Goal: Task Accomplishment & Management: Use online tool/utility

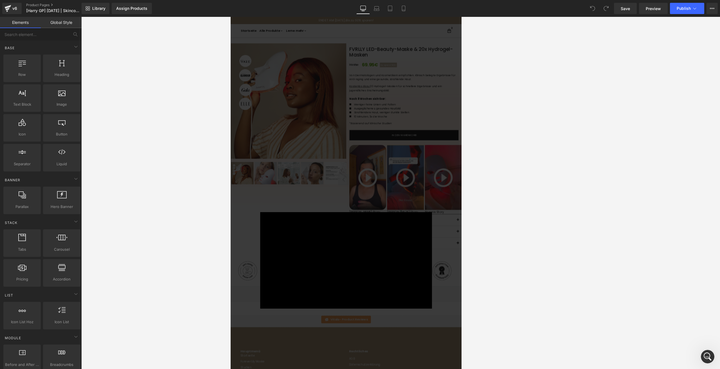
click at [266, 138] on div "× Loading..." at bounding box center [400, 376] width 340 height 718
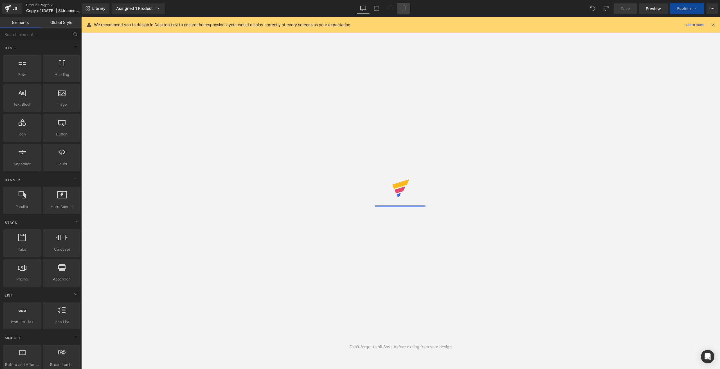
click at [405, 11] on icon at bounding box center [403, 8] width 3 height 5
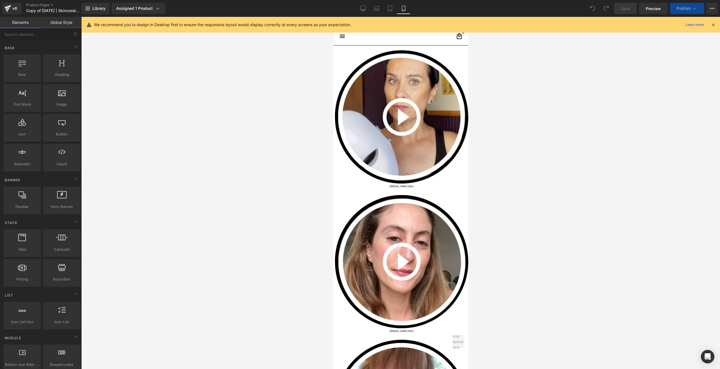
click at [404, 11] on icon at bounding box center [403, 8] width 3 height 5
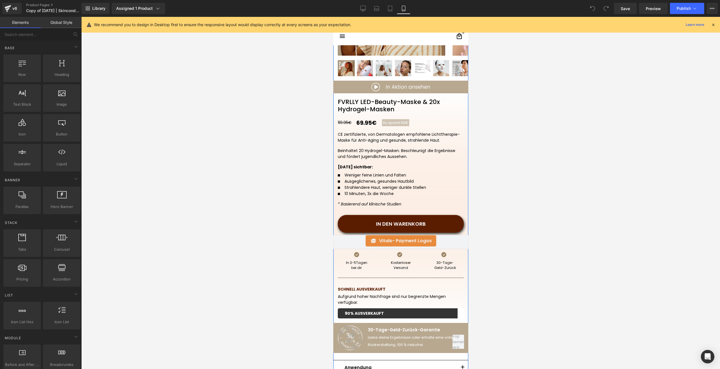
scroll to position [141, 0]
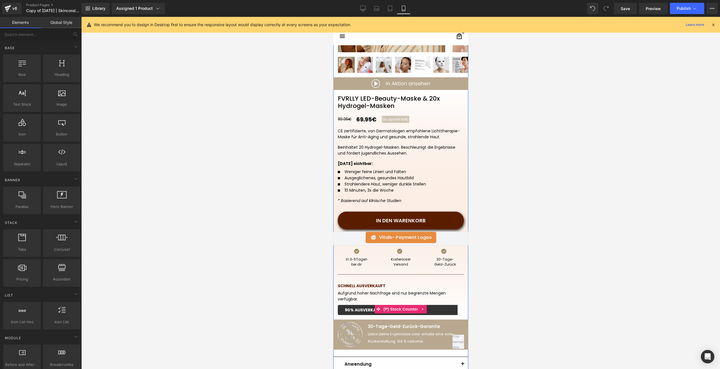
click at [396, 311] on span "(P) Stock Counter" at bounding box center [400, 309] width 37 height 8
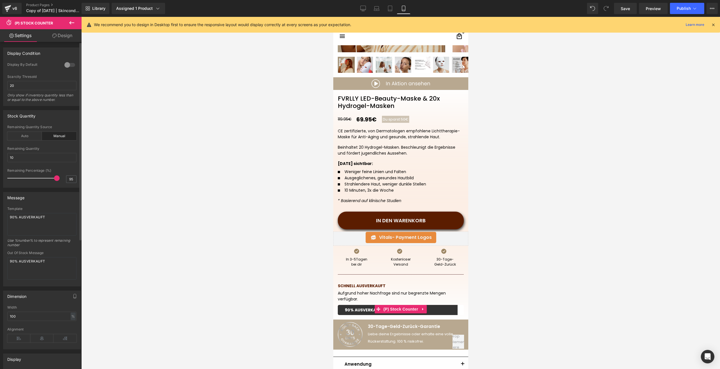
drag, startPoint x: 58, startPoint y: 179, endPoint x: 62, endPoint y: 179, distance: 3.7
click at [62, 179] on div "Remaining Percentage (%) 95" at bounding box center [41, 178] width 69 height 19
drag, startPoint x: 18, startPoint y: 220, endPoint x: -1, endPoint y: 223, distance: 18.5
click at [0, 223] on html "(P) Stock Counter You are previewing how the will restyle your page. You can no…" at bounding box center [360, 184] width 720 height 369
type textarea "92% AUSVERKAUFT"
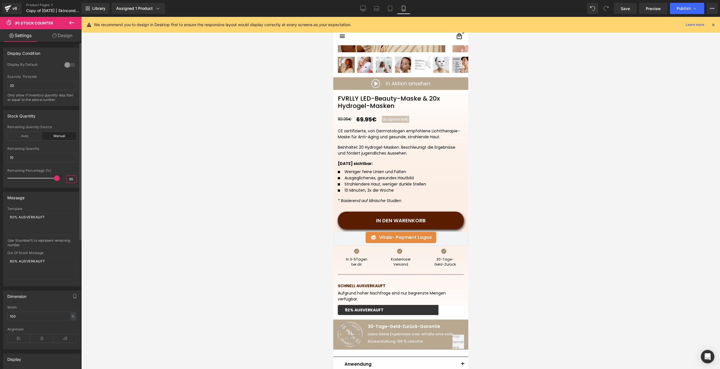
click at [69, 181] on input "95" at bounding box center [71, 179] width 10 height 7
type input "92"
click at [624, 13] on link "Save" at bounding box center [625, 8] width 23 height 11
click at [680, 12] on button "Publish" at bounding box center [687, 8] width 34 height 11
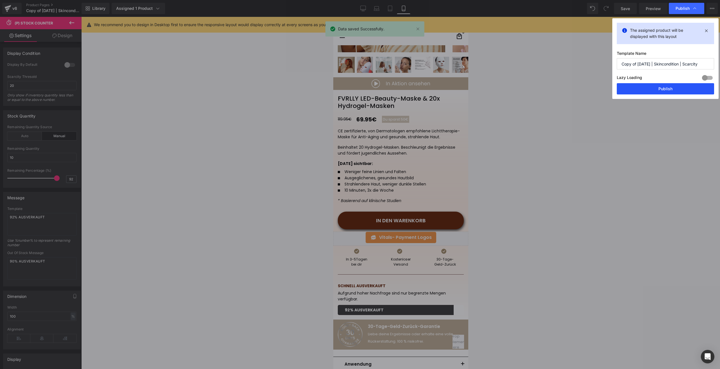
click at [645, 87] on button "Publish" at bounding box center [665, 88] width 97 height 11
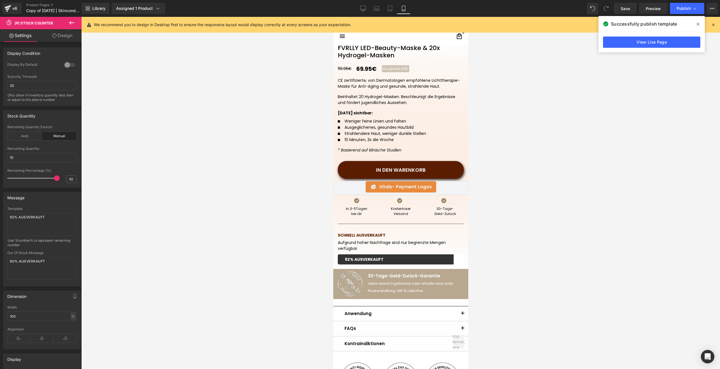
scroll to position [197, 0]
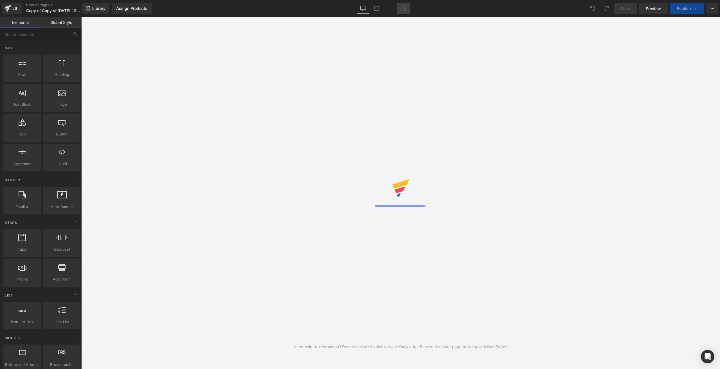
click at [406, 12] on link "Mobile" at bounding box center [404, 8] width 14 height 11
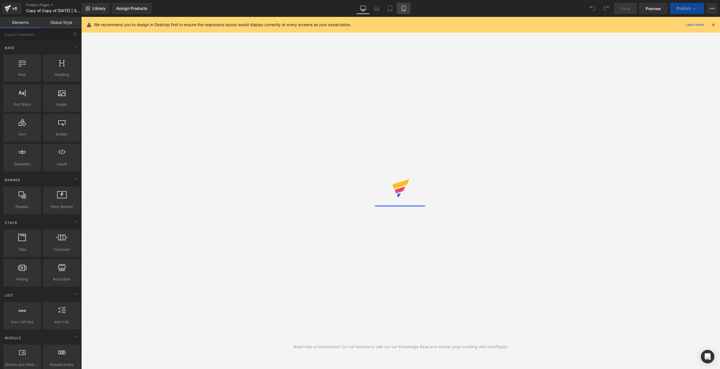
click at [406, 12] on link "Mobile" at bounding box center [404, 8] width 14 height 11
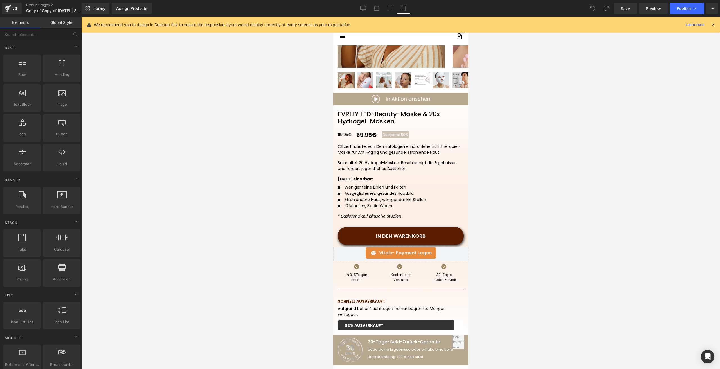
scroll to position [113, 0]
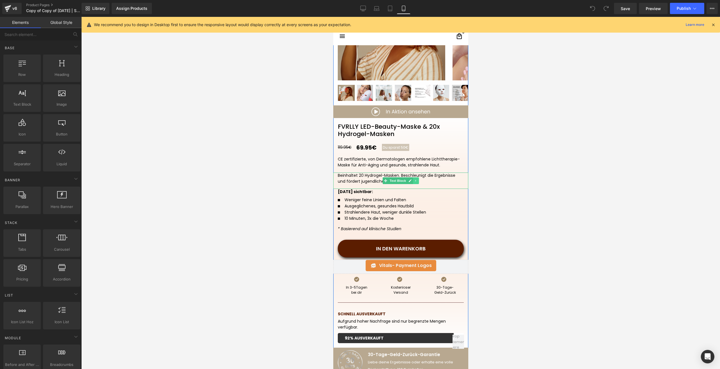
click at [415, 180] on icon at bounding box center [415, 180] width 3 height 3
click at [418, 182] on link at bounding box center [419, 181] width 6 height 7
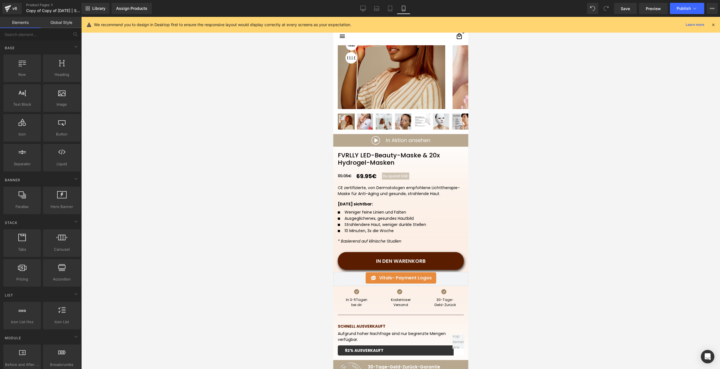
scroll to position [84, 0]
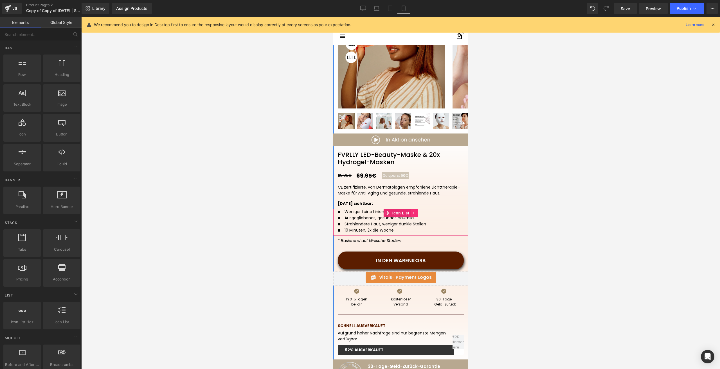
click at [414, 214] on link at bounding box center [413, 213] width 7 height 8
click at [416, 215] on icon at bounding box center [418, 213] width 4 height 4
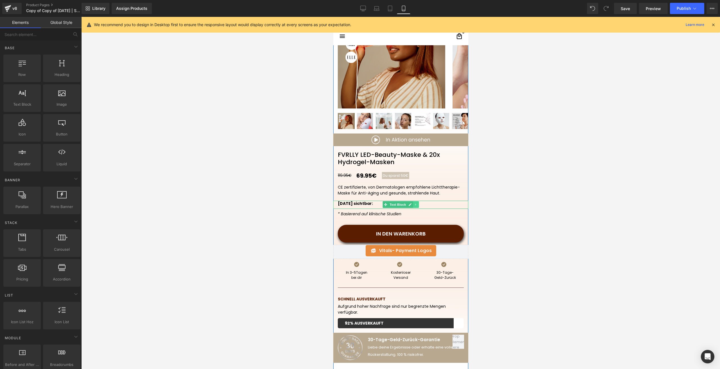
click at [414, 204] on icon at bounding box center [415, 204] width 3 height 3
click at [417, 205] on icon at bounding box center [418, 204] width 3 height 3
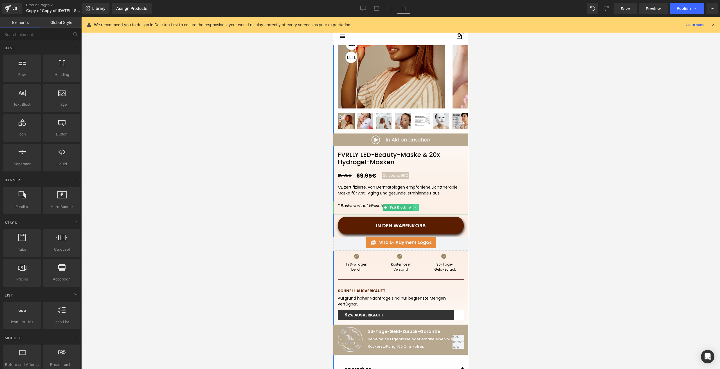
click at [414, 209] on icon at bounding box center [415, 207] width 3 height 3
click at [417, 209] on icon at bounding box center [418, 207] width 3 height 3
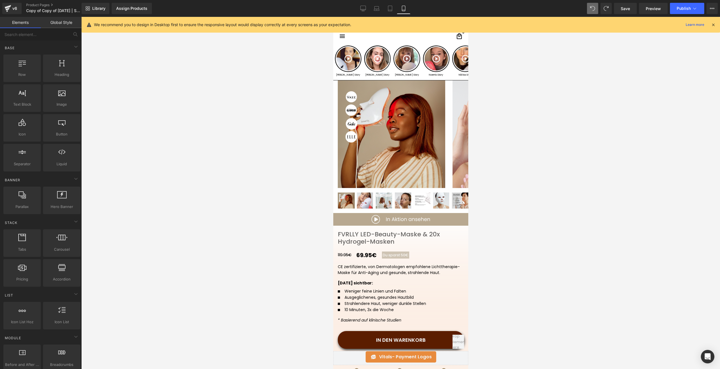
scroll to position [0, 0]
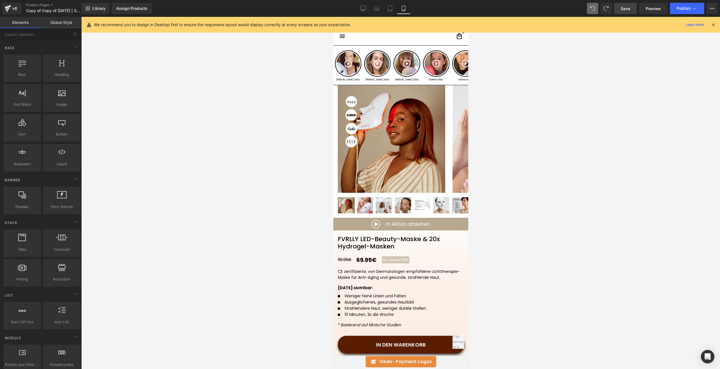
click at [624, 8] on span "Save" at bounding box center [625, 9] width 9 height 6
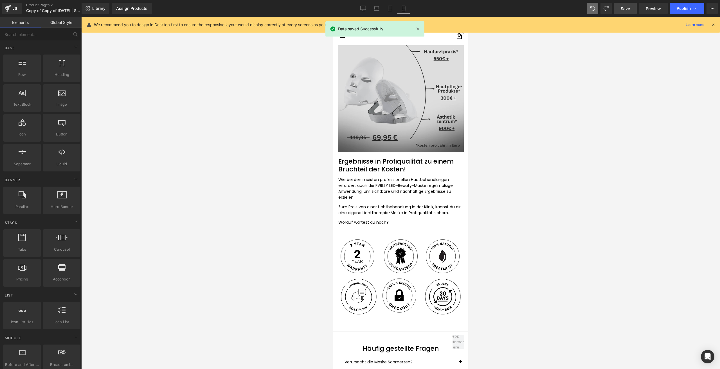
scroll to position [1744, 0]
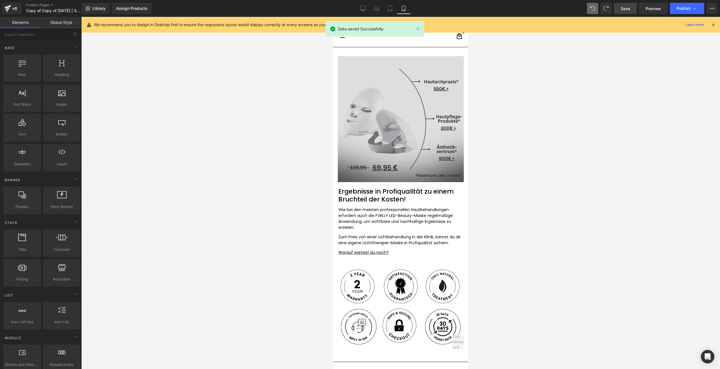
click at [385, 134] on img at bounding box center [400, 114] width 135 height 135
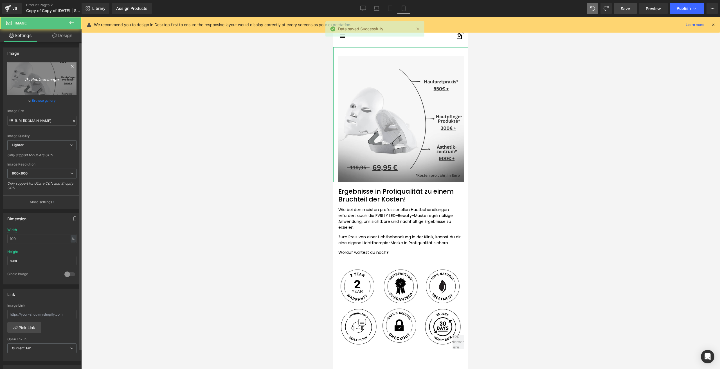
click at [46, 87] on link "Replace Image" at bounding box center [41, 78] width 69 height 32
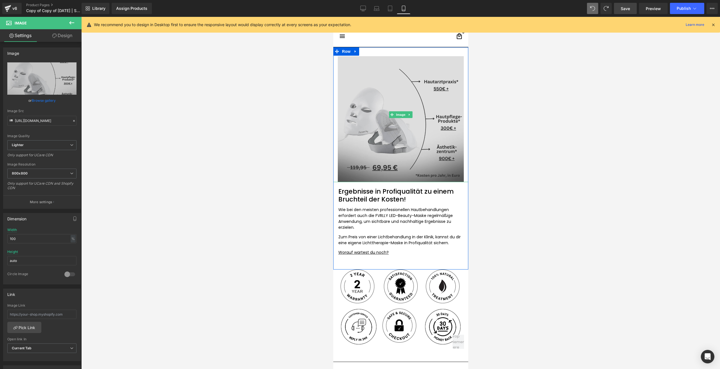
click at [405, 138] on img at bounding box center [400, 114] width 135 height 135
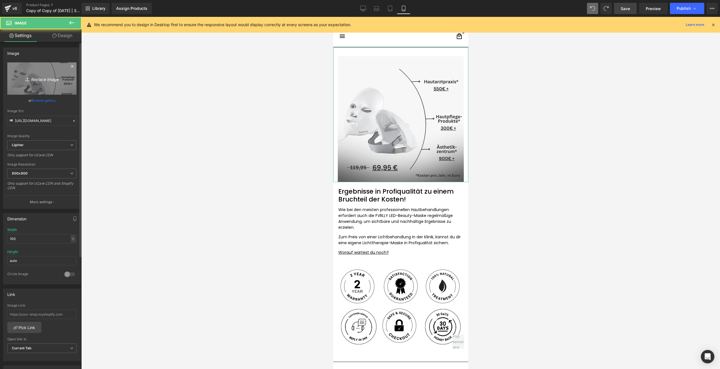
click at [30, 80] on icon "Replace Image" at bounding box center [41, 78] width 45 height 7
type input "C:\fakepath\Kein Titel (1000 × 1000 px).png"
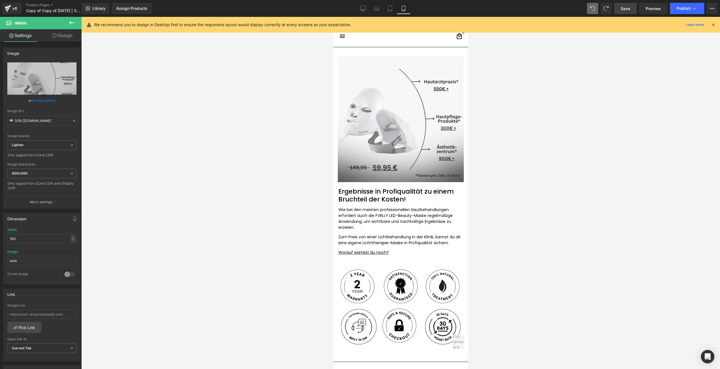
click at [621, 6] on span "Save" at bounding box center [625, 9] width 9 height 6
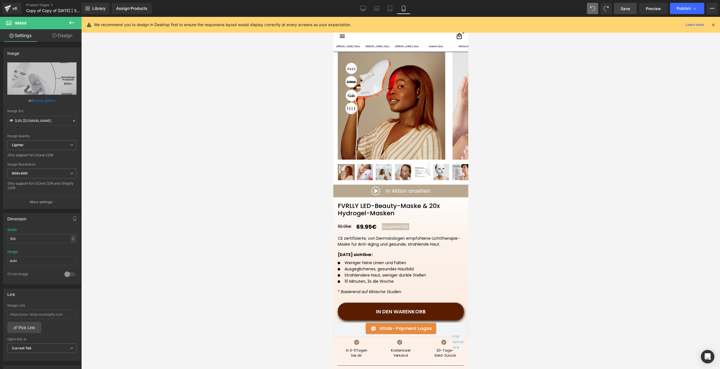
scroll to position [28, 0]
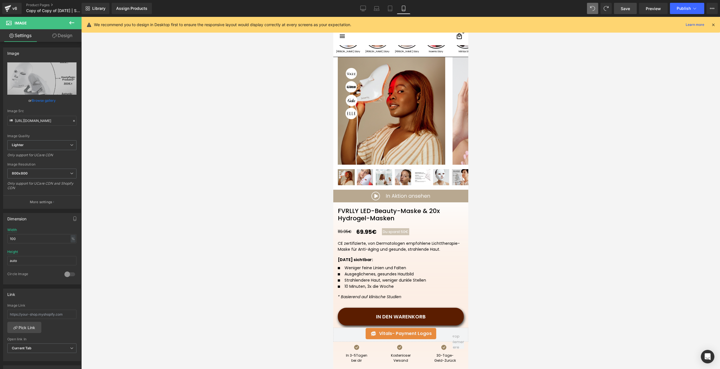
click at [629, 7] on span "Save" at bounding box center [625, 9] width 9 height 6
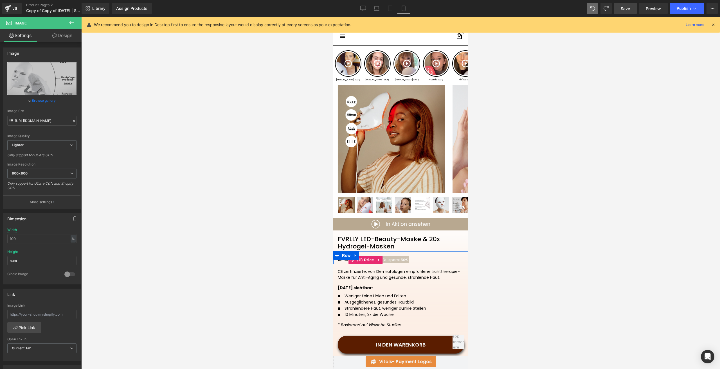
click at [397, 261] on span "Du sparst 50€" at bounding box center [396, 259] width 26 height 5
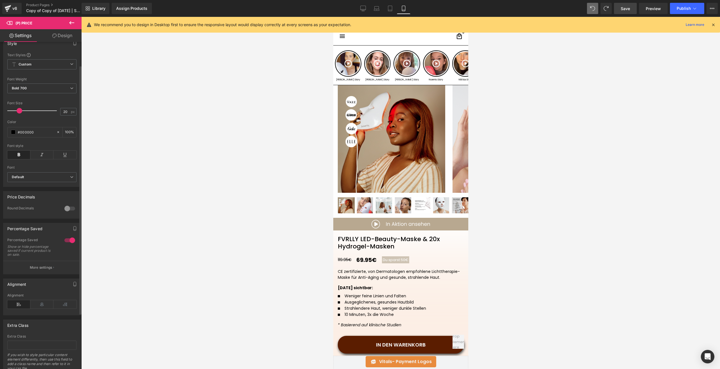
scroll to position [84, 0]
click at [40, 255] on div "Percentage Saved Show or hide percentage saved if current product is on sale." at bounding box center [41, 243] width 69 height 23
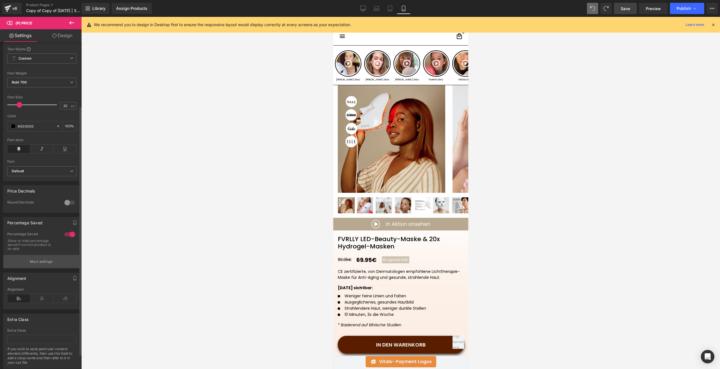
click at [42, 262] on button "More settings" at bounding box center [41, 261] width 77 height 13
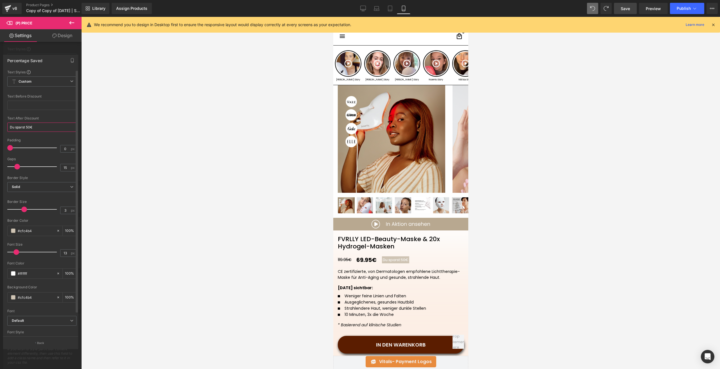
click at [27, 127] on input "Du sparst 50€" at bounding box center [41, 127] width 69 height 9
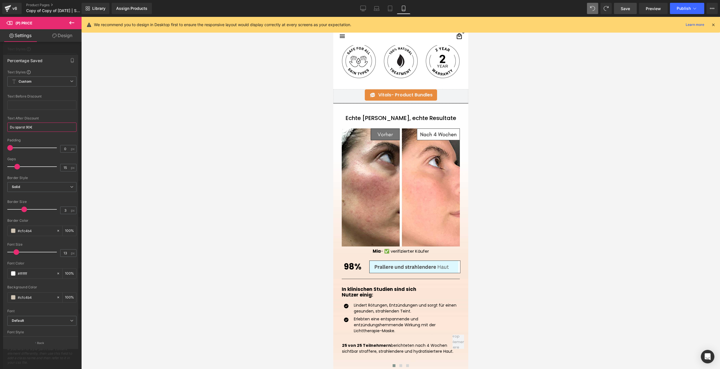
scroll to position [535, 0]
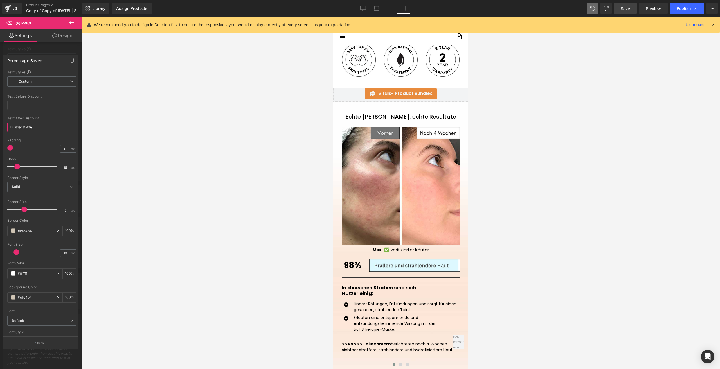
type input "Du sparst 90€"
click at [626, 9] on span "Save" at bounding box center [625, 9] width 9 height 6
click at [138, 5] on link "Assign Products" at bounding box center [132, 8] width 40 height 11
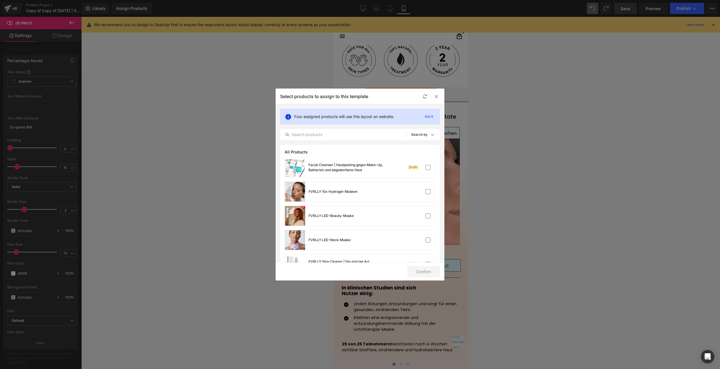
scroll to position [28, 0]
click at [380, 217] on div "FVRLLY LED-Beauty-Maske" at bounding box center [360, 214] width 150 height 20
click at [425, 271] on button "Confirm" at bounding box center [423, 271] width 33 height 11
click at [428, 274] on button "Success" at bounding box center [420, 271] width 40 height 11
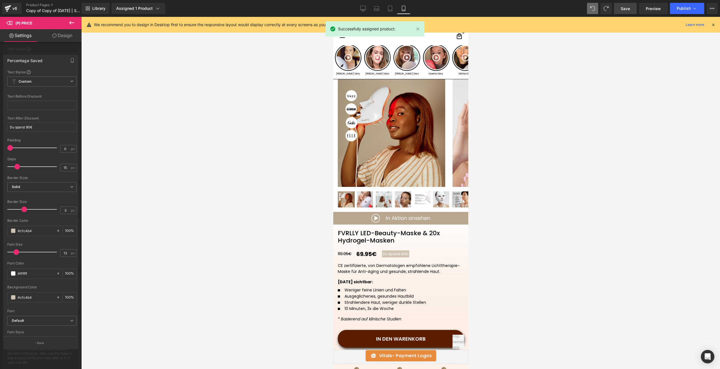
scroll to position [0, 0]
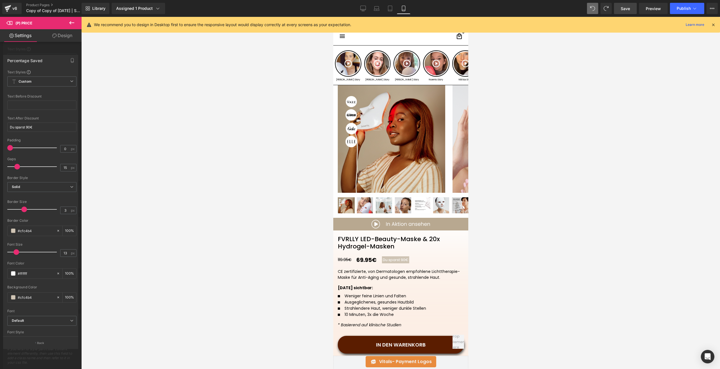
click at [622, 9] on span "Save" at bounding box center [625, 9] width 9 height 6
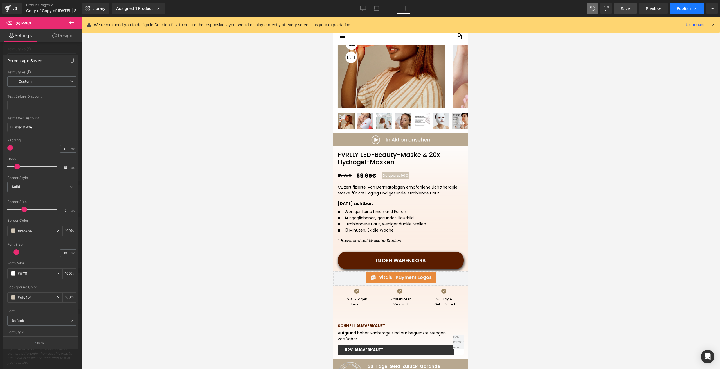
click at [676, 4] on button "Publish" at bounding box center [687, 8] width 34 height 11
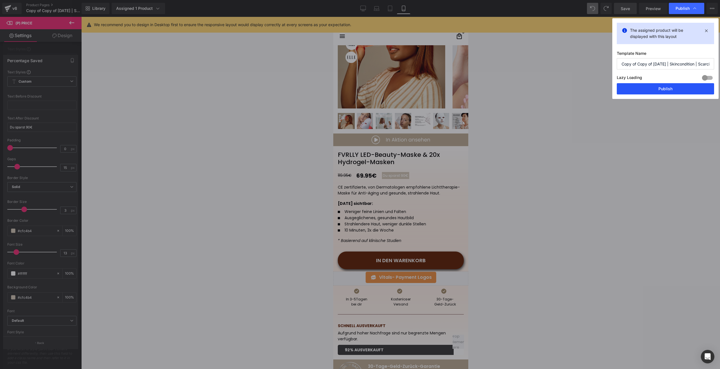
click at [628, 90] on button "Publish" at bounding box center [665, 88] width 97 height 11
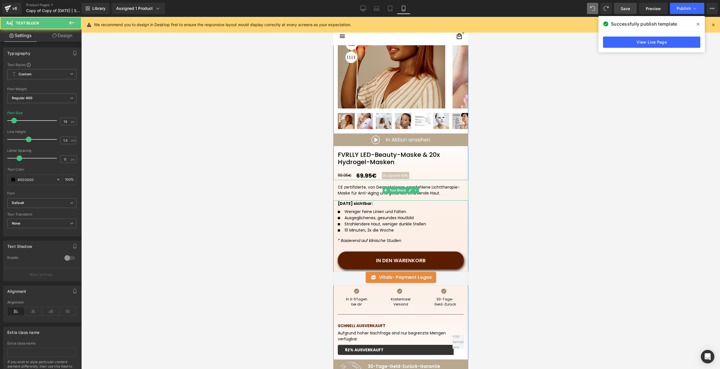
click at [374, 188] on div "CE zertifizierte, von Dermatologen empfohlene Lichttherapie-Maske für Anti-Agin…" at bounding box center [401, 191] width 126 height 12
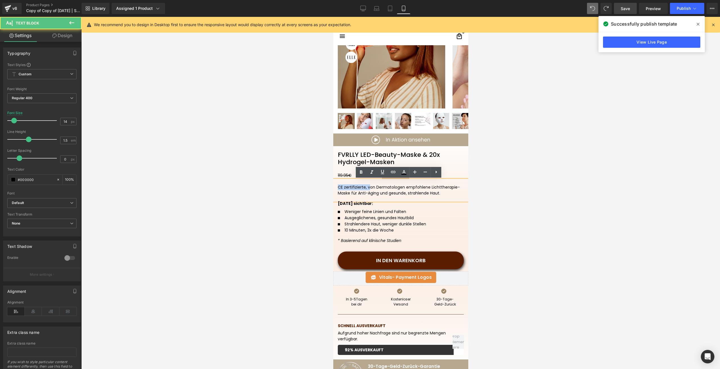
drag, startPoint x: 367, startPoint y: 188, endPoint x: 657, endPoint y: 205, distance: 290.8
click at [333, 188] on html "□ search close 1 Hinzufügen" at bounding box center [400, 108] width 135 height 352
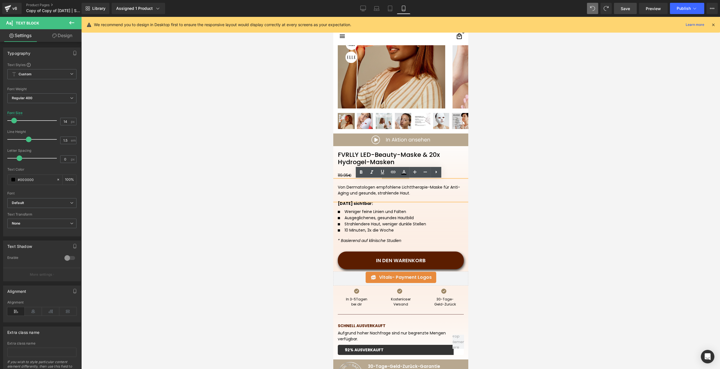
click at [374, 186] on div "Von Dermatologen empfohlene Lichttherapie-Maske für Anti-Aging und gesunde, str…" at bounding box center [401, 191] width 126 height 12
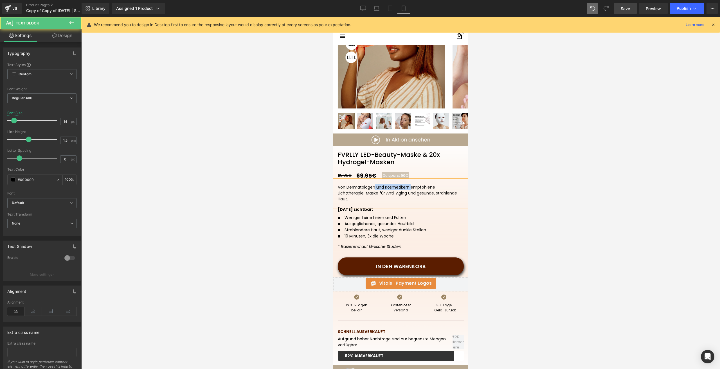
drag, startPoint x: 408, startPoint y: 186, endPoint x: 372, endPoint y: 186, distance: 36.0
click at [372, 186] on div "Von Dermatologen und Kosmetikern empfohlene Lichttherapie-Maske für Anti-Aging …" at bounding box center [401, 194] width 126 height 18
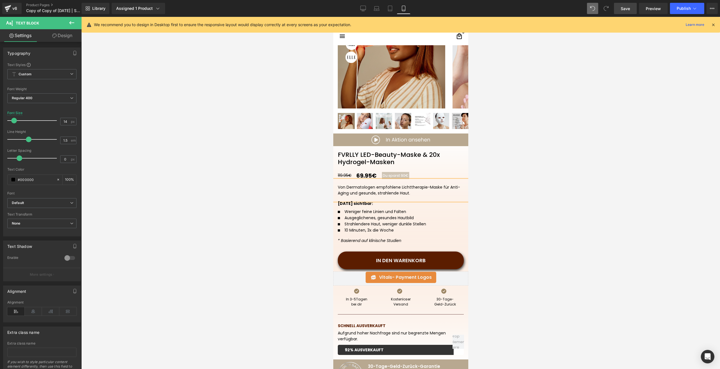
click at [625, 10] on span "Save" at bounding box center [625, 9] width 9 height 6
click at [681, 7] on span "Publish" at bounding box center [684, 8] width 14 height 5
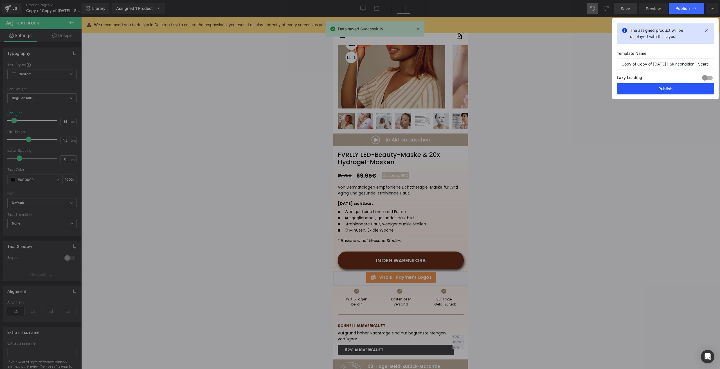
click at [641, 86] on button "Publish" at bounding box center [665, 88] width 97 height 11
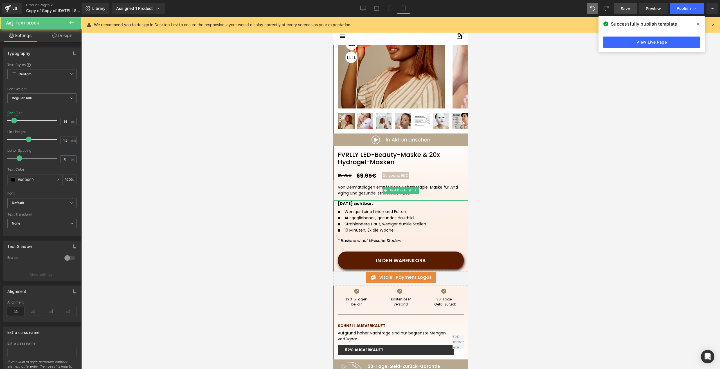
click at [377, 195] on div "Von Dermatologen empfohlene Lichttherapie-Maske für Anti-Aging und gesunde, str…" at bounding box center [401, 191] width 126 height 12
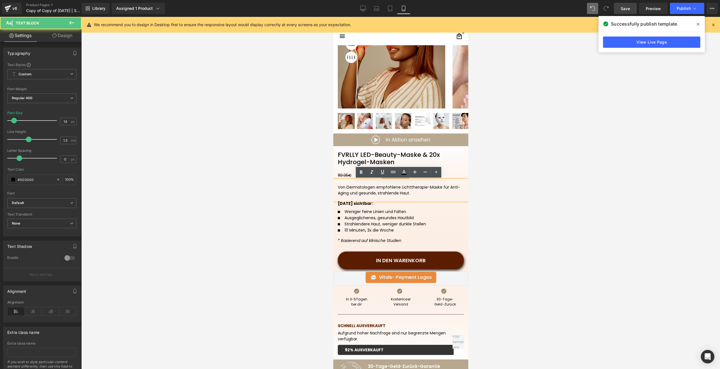
click at [372, 189] on div "Von Dermatologen empfohlene Lichttherapie-Maske für Anti-Aging und gesunde, str…" at bounding box center [401, 191] width 126 height 12
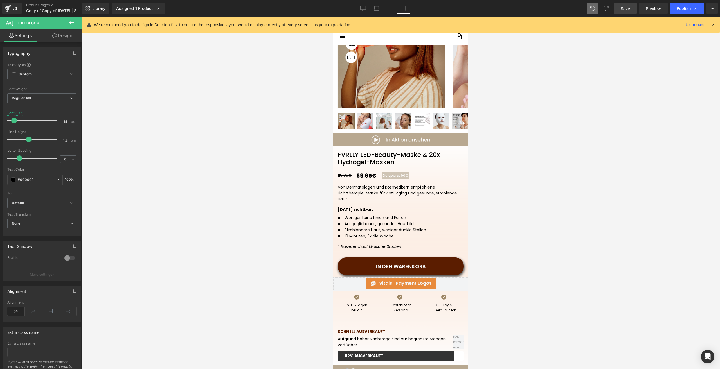
click at [621, 10] on span "Save" at bounding box center [625, 9] width 9 height 6
click at [678, 10] on span "Publish" at bounding box center [684, 8] width 14 height 5
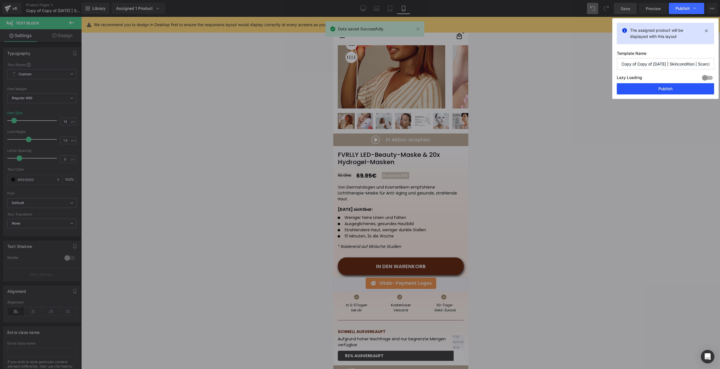
click at [646, 86] on button "Publish" at bounding box center [665, 88] width 97 height 11
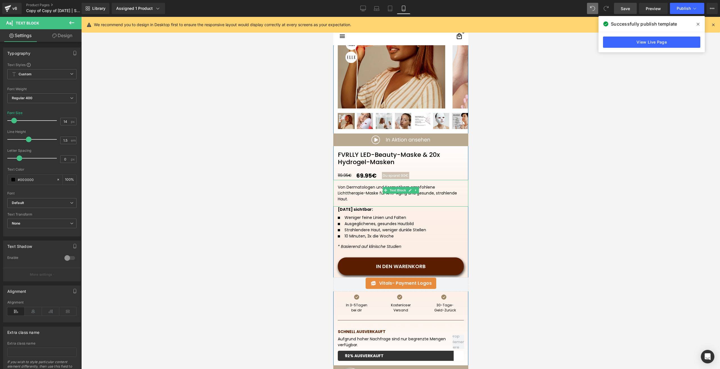
click at [431, 188] on div "Von Dermatologen und Kosmetikern empfohlene Lichttherapie-Maske für Anti-Aging …" at bounding box center [401, 194] width 126 height 18
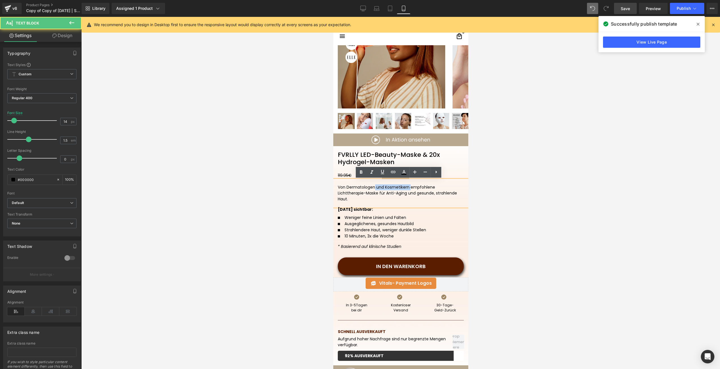
drag, startPoint x: 408, startPoint y: 188, endPoint x: 373, endPoint y: 187, distance: 35.5
click at [373, 187] on div "Von Dermatologen und Kosmetikern empfohlene Lichttherapie-Maske für Anti-Aging …" at bounding box center [401, 194] width 126 height 18
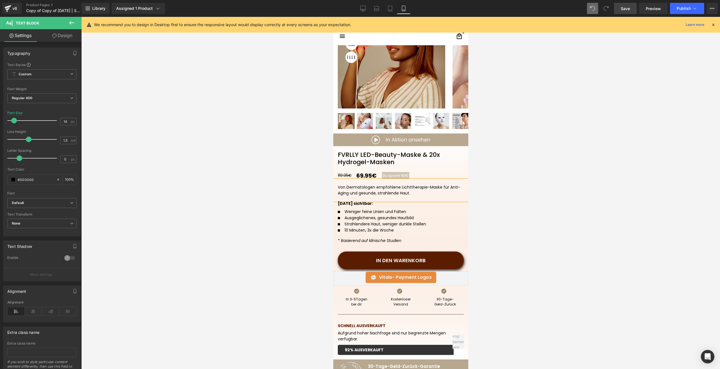
click at [439, 188] on div "Von Dermatologen empfohlene Lichttherapie-Maske für Anti-Aging und gesunde, str…" at bounding box center [401, 191] width 126 height 12
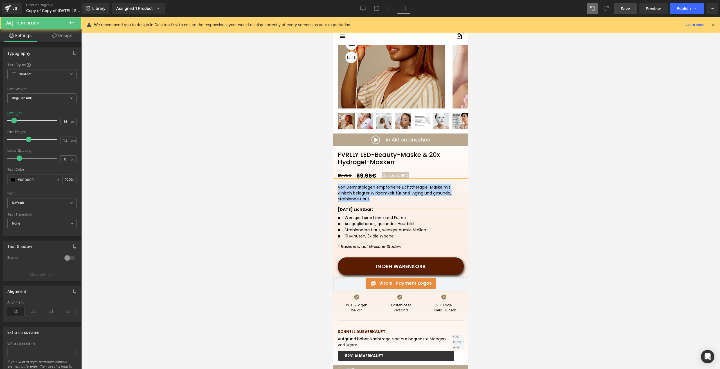
drag, startPoint x: 373, startPoint y: 202, endPoint x: 655, endPoint y: 201, distance: 282.2
click at [333, 184] on html "□ search close 1 Hinzufügen" at bounding box center [400, 108] width 135 height 352
copy div "Von Dermatologen empfohlene Lichttherapie-Maske mit klinisch belegter Wirksamke…"
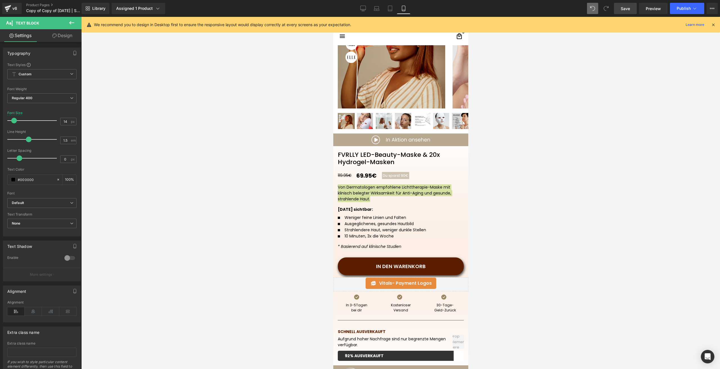
click at [625, 8] on span "Save" at bounding box center [625, 9] width 9 height 6
click at [678, 8] on span "Publish" at bounding box center [684, 8] width 14 height 5
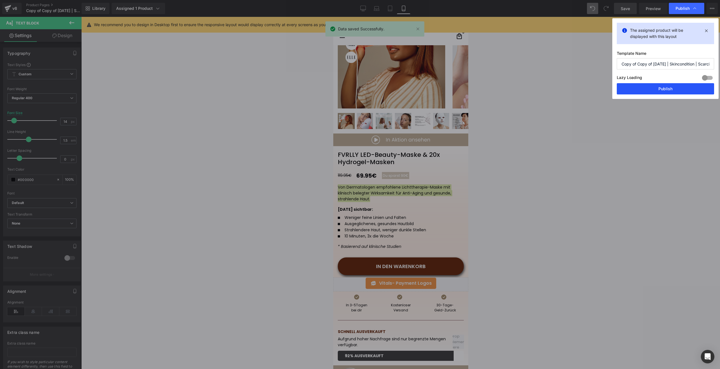
click at [639, 85] on button "Publish" at bounding box center [665, 88] width 97 height 11
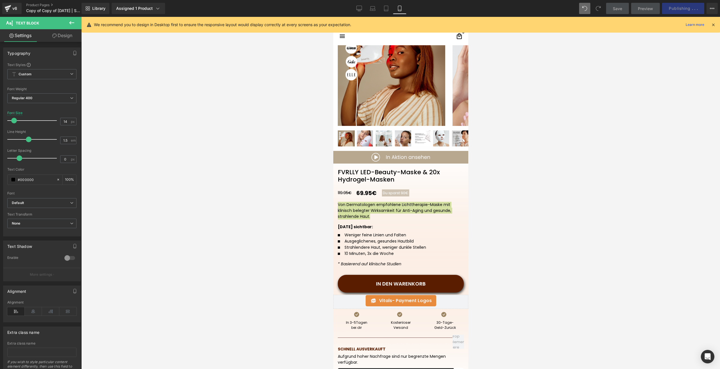
scroll to position [0, 0]
